Goal: Task Accomplishment & Management: Use online tool/utility

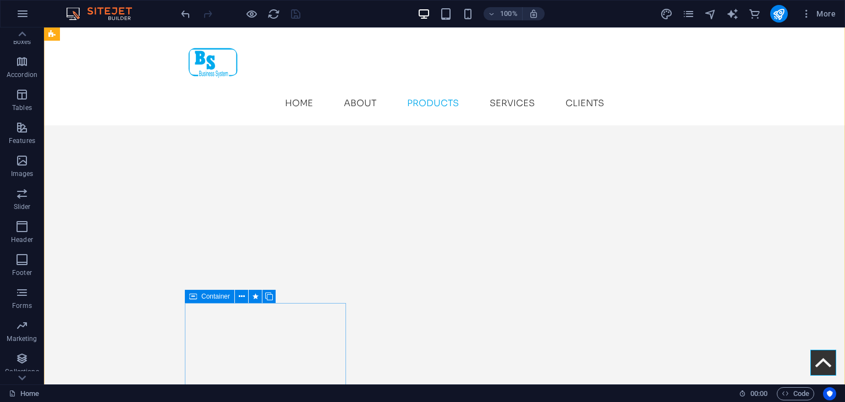
scroll to position [1819, 0]
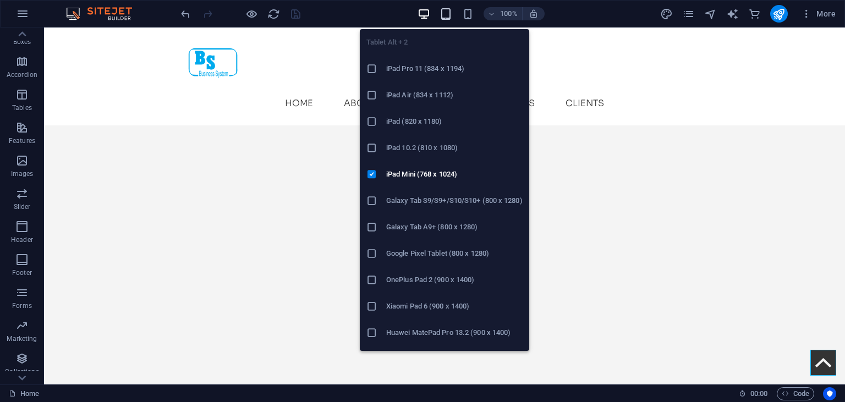
click at [450, 16] on icon "button" at bounding box center [446, 14] width 13 height 13
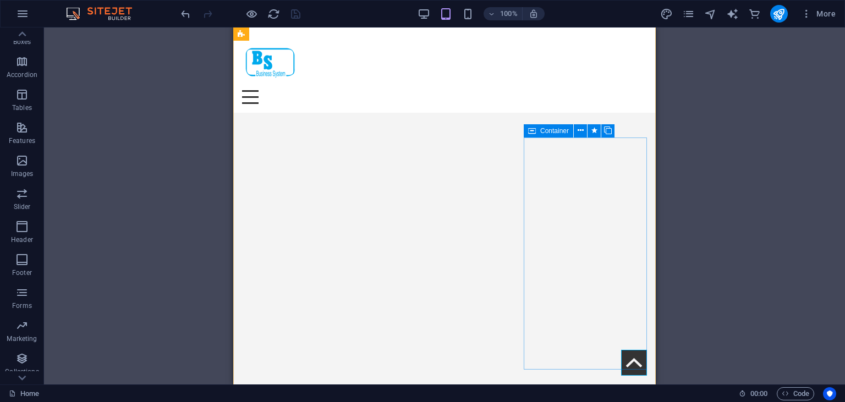
scroll to position [1855, 0]
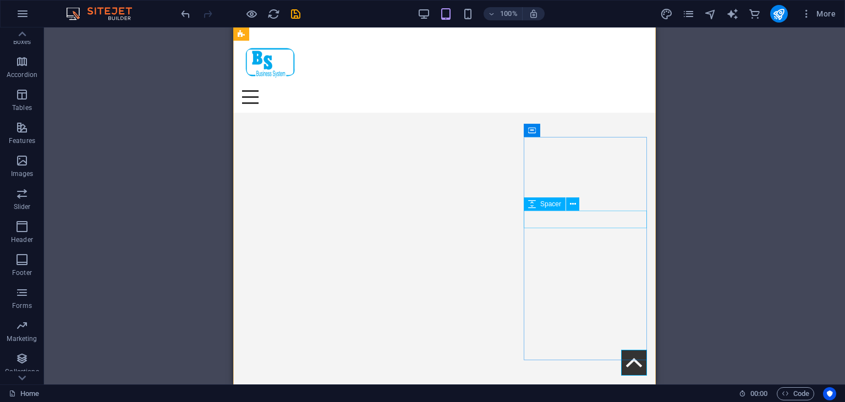
click at [788, 232] on div "H4 Container Container Menu Bar Menu Text Text Spacer Text Container Image with…" at bounding box center [444, 206] width 801 height 357
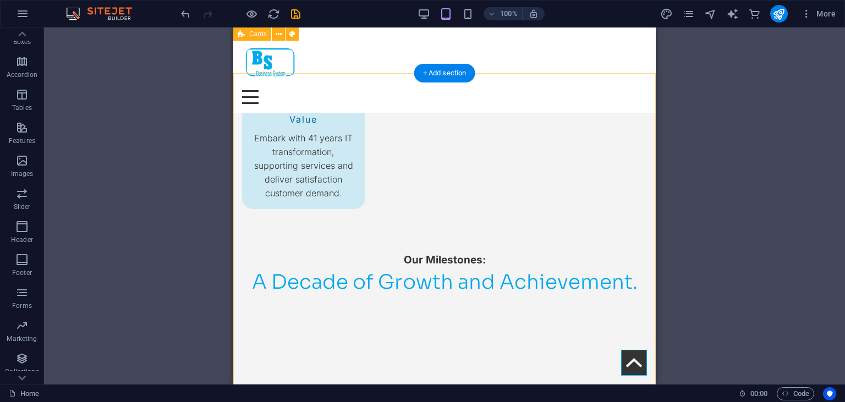
scroll to position [1626, 0]
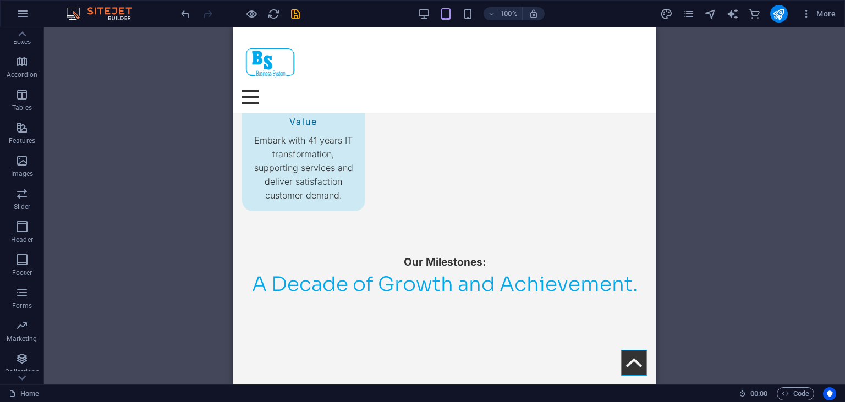
click at [761, 219] on div "H4 Container Container Menu Bar Menu Text Text Spacer Text Container Image with…" at bounding box center [444, 206] width 801 height 357
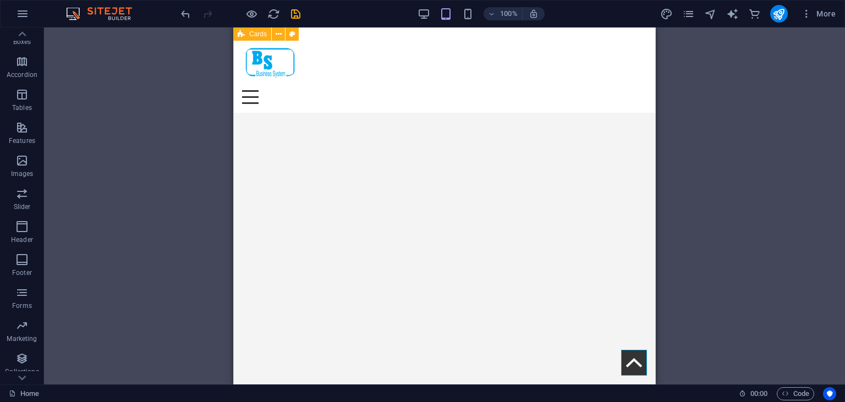
scroll to position [2405, 0]
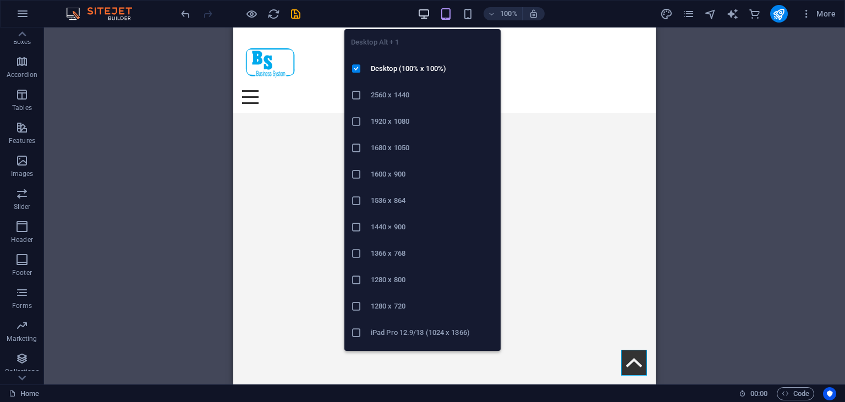
click at [428, 14] on icon "button" at bounding box center [424, 14] width 13 height 13
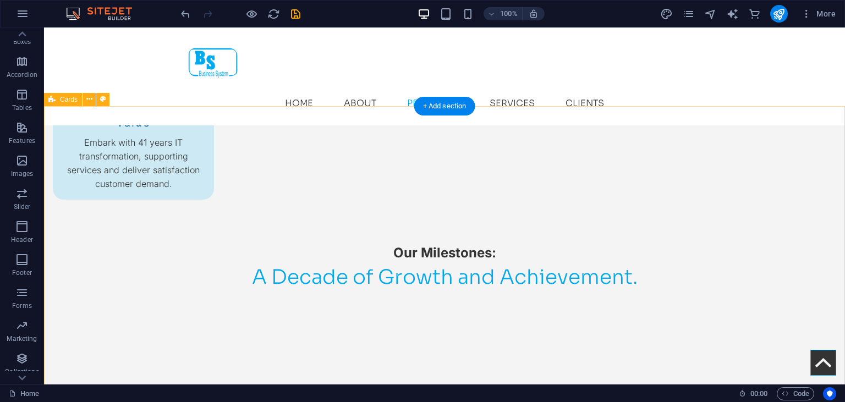
scroll to position [1524, 0]
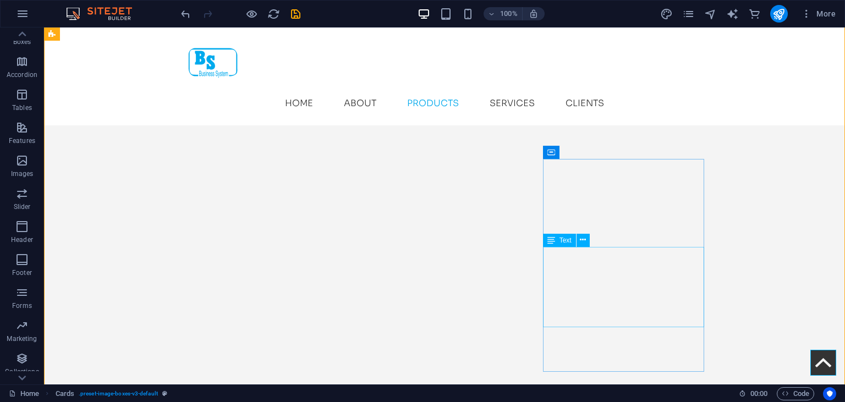
scroll to position [1933, 0]
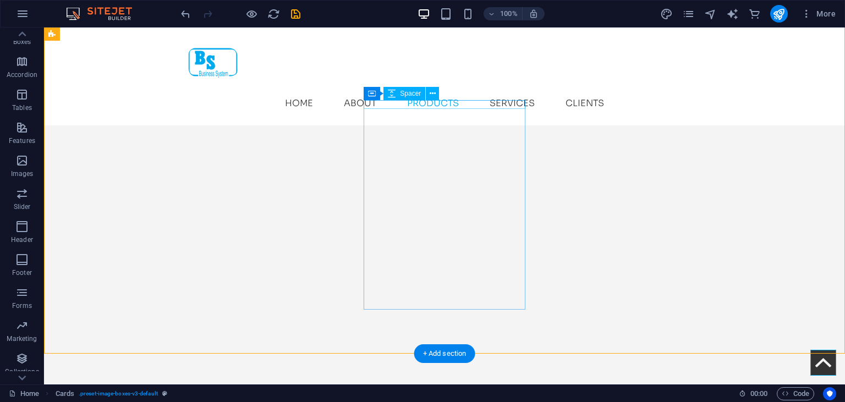
scroll to position [2213, 0]
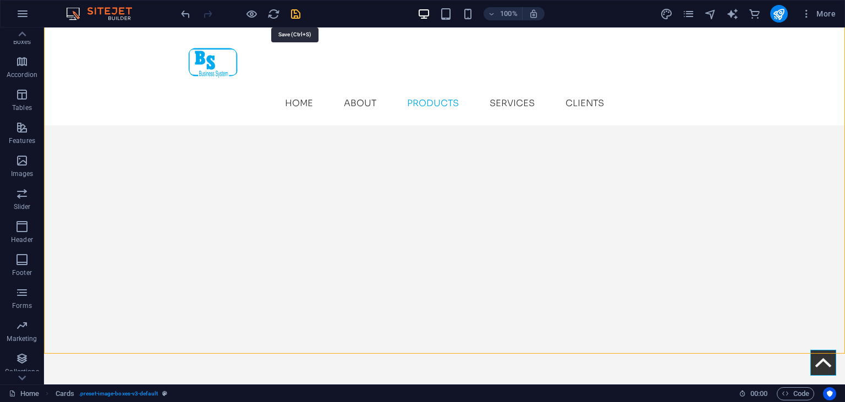
click at [296, 14] on icon "save" at bounding box center [296, 14] width 13 height 13
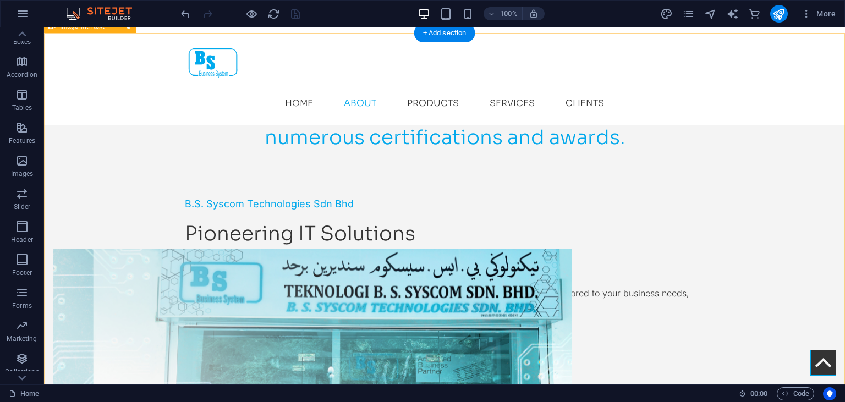
scroll to position [575, 0]
